Goal: Find specific page/section: Find specific page/section

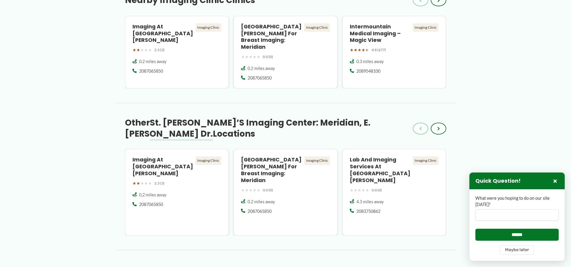
scroll to position [547, 0]
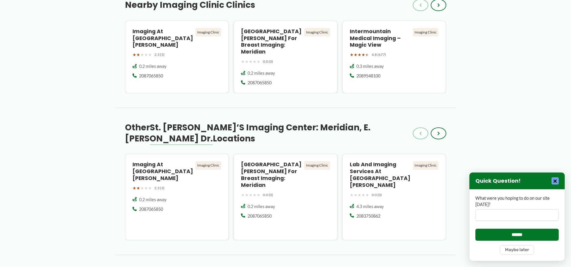
click at [555, 181] on button "×" at bounding box center [554, 181] width 7 height 7
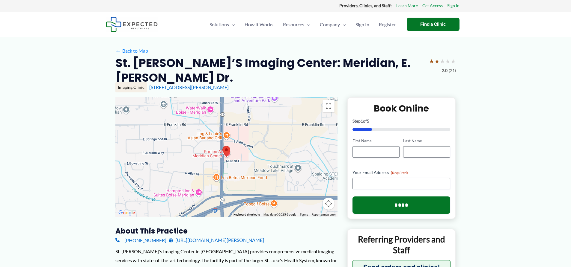
scroll to position [0, 0]
